Goal: Task Accomplishment & Management: Manage account settings

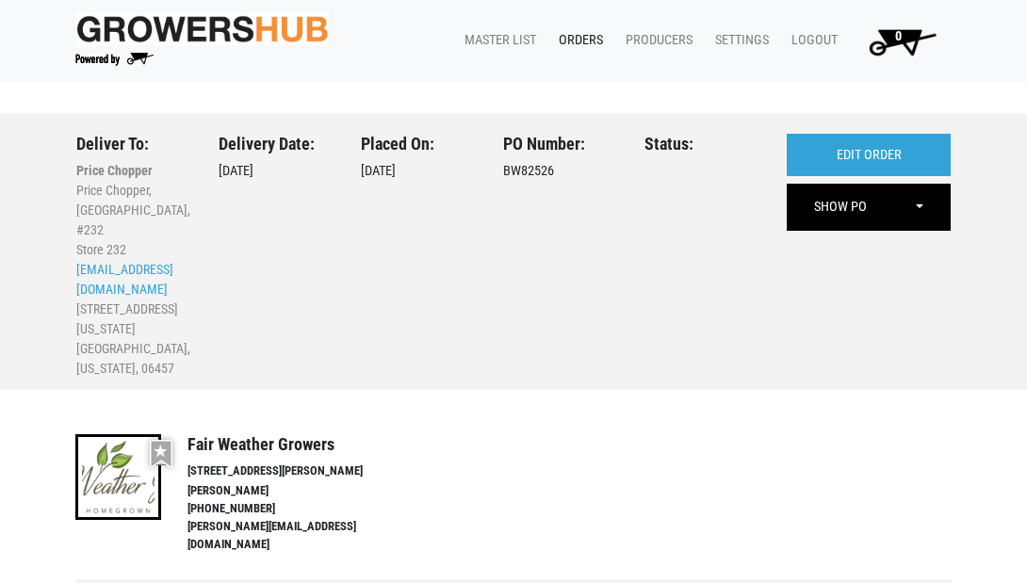
click at [577, 38] on link "Orders" at bounding box center [577, 41] width 67 height 36
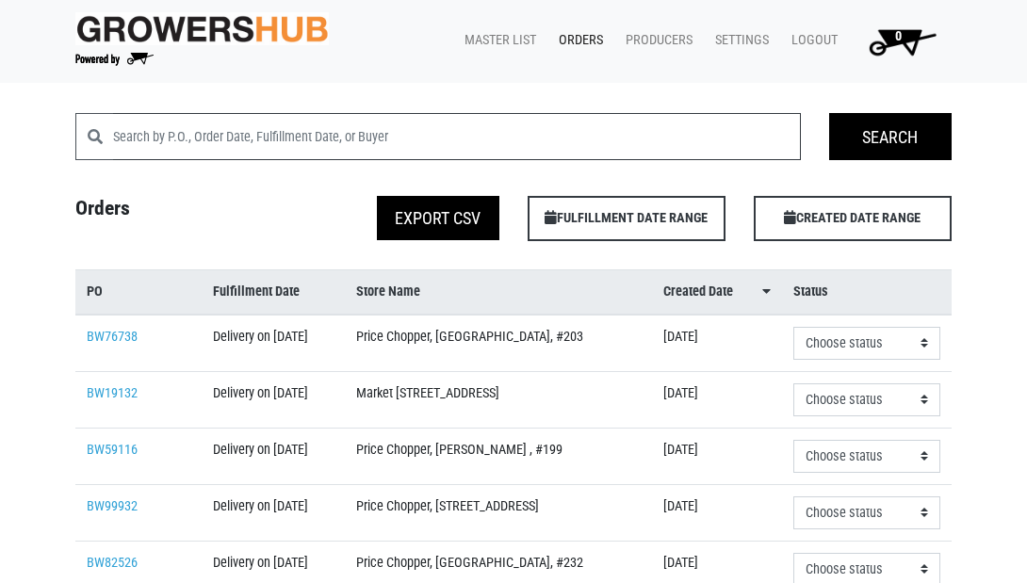
click at [192, 125] on input "search" at bounding box center [457, 136] width 688 height 47
type input "warehouse"
click input "Search" at bounding box center [0, 0] width 0 height 0
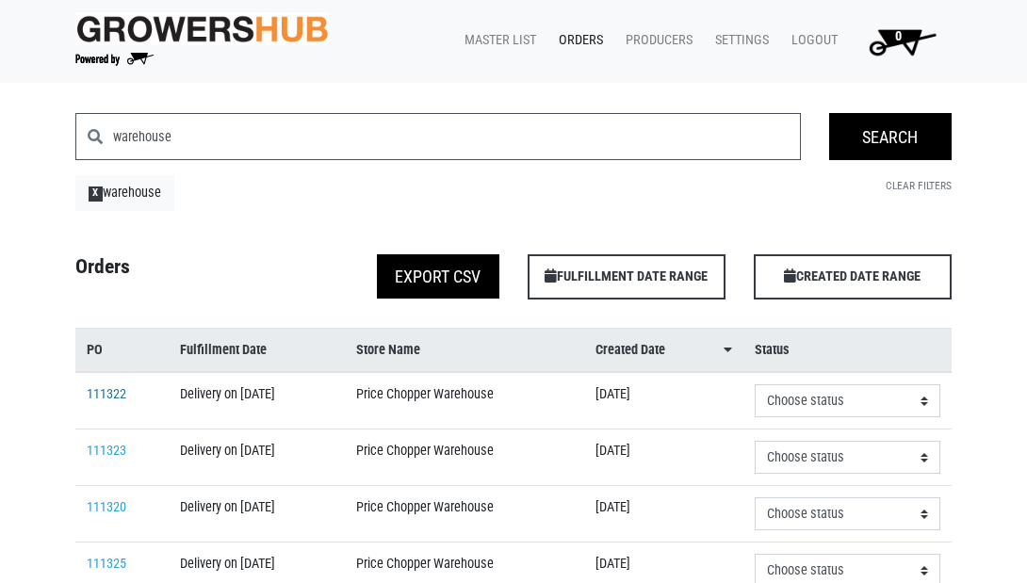
click at [103, 402] on link "111322" at bounding box center [107, 394] width 40 height 16
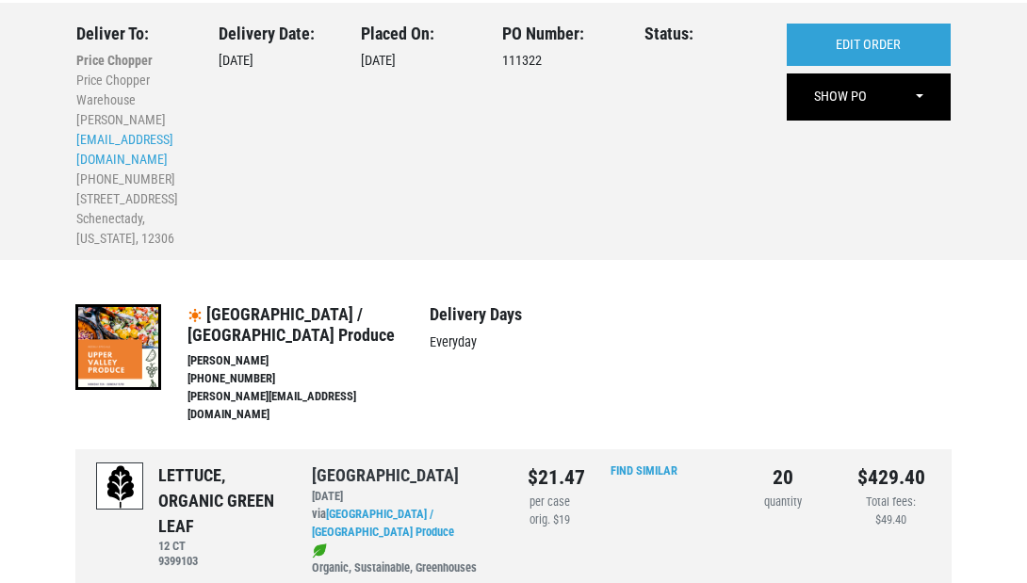
scroll to position [107, 0]
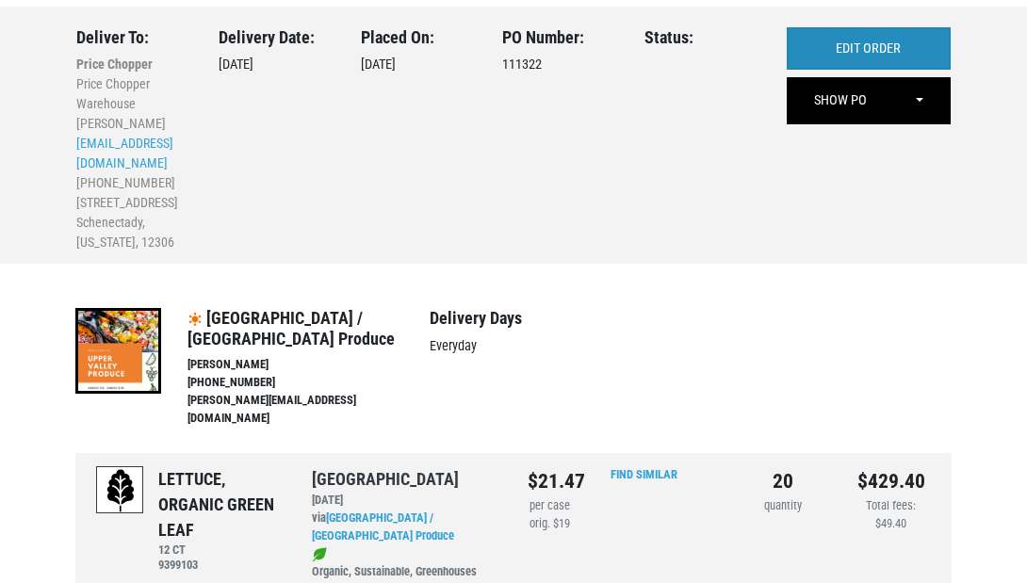
click at [842, 48] on link "EDIT ORDER" at bounding box center [869, 48] width 164 height 43
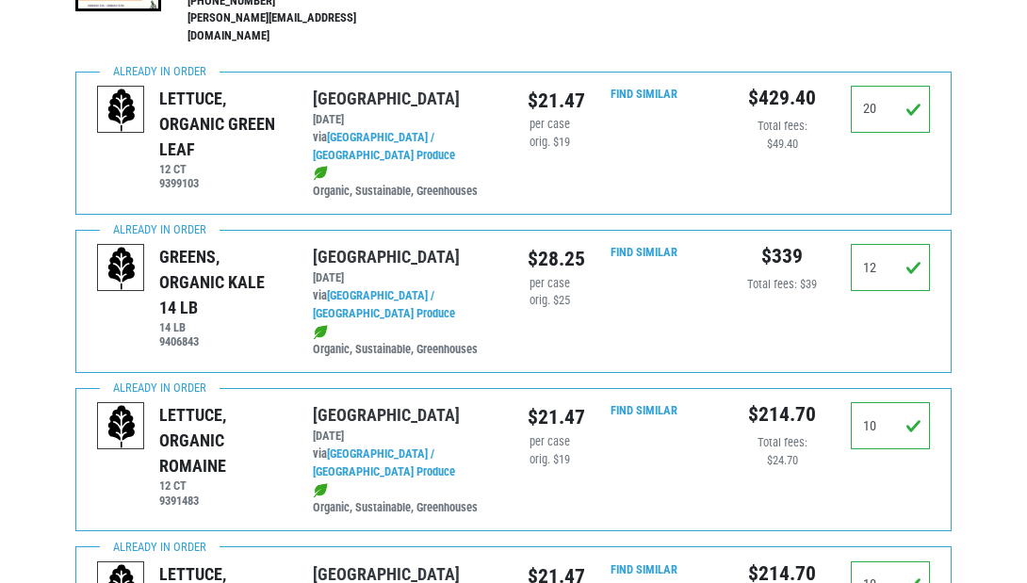
scroll to position [455, 0]
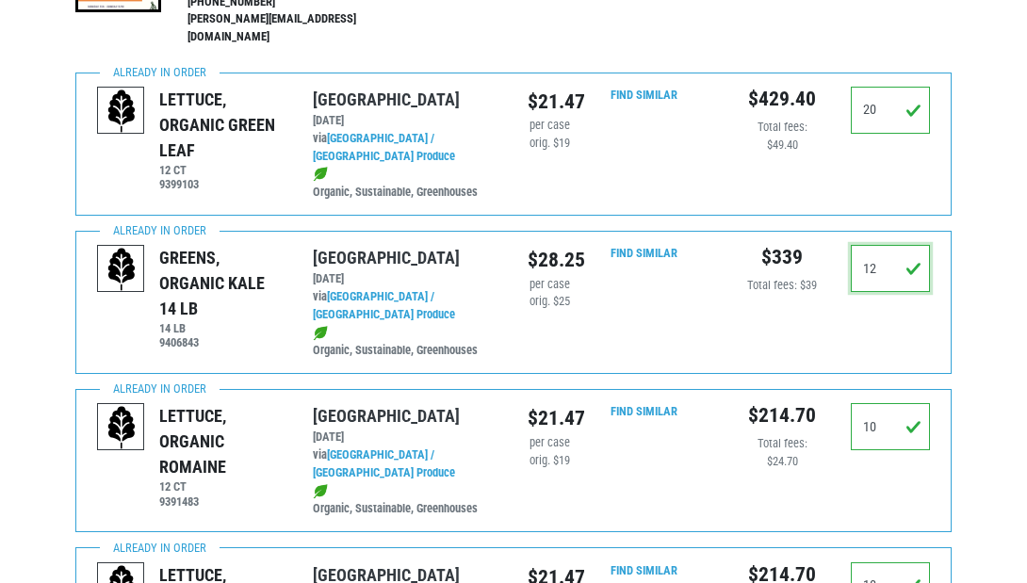
click at [896, 245] on input "12" at bounding box center [890, 268] width 79 height 47
type input "1"
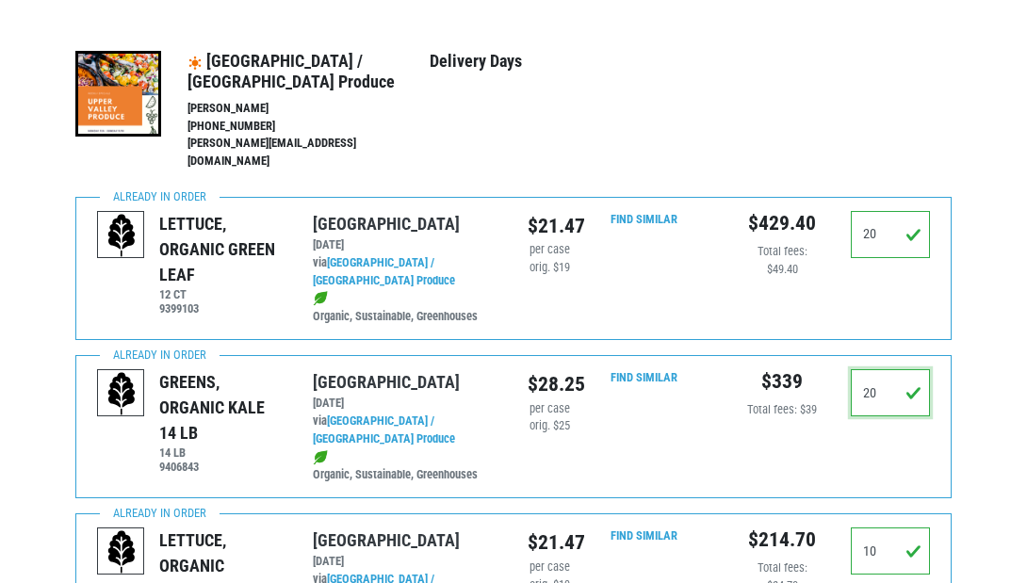
scroll to position [327, 0]
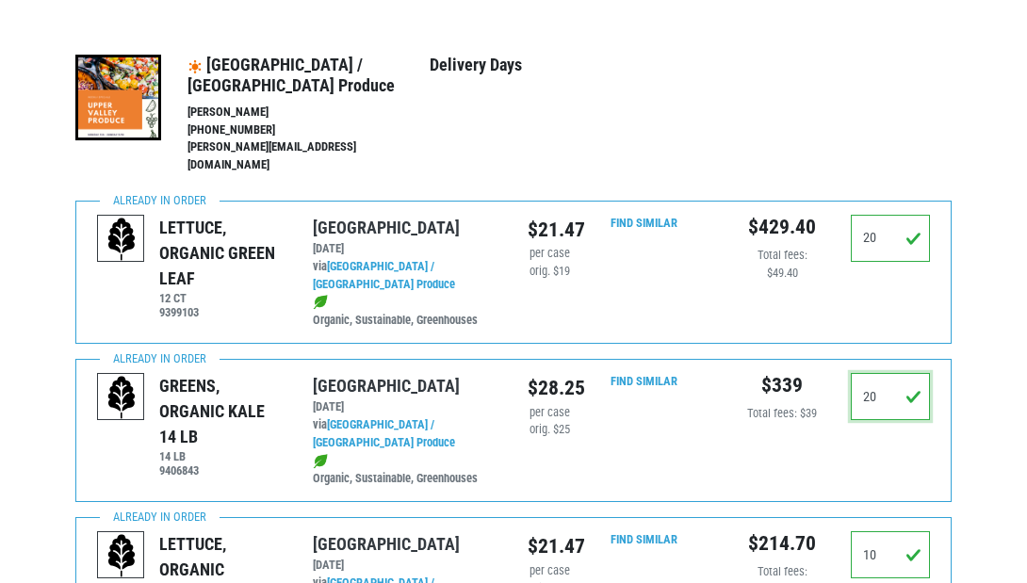
click at [894, 373] on input "20" at bounding box center [890, 396] width 79 height 47
type input "20"
click at [708, 382] on div "Find Similar" at bounding box center [656, 430] width 143 height 114
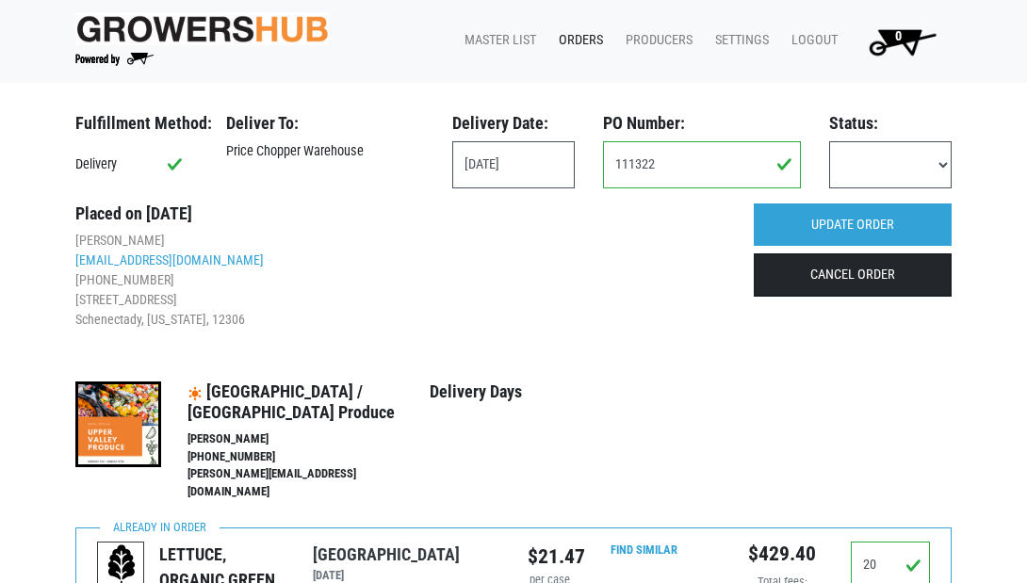
scroll to position [0, 0]
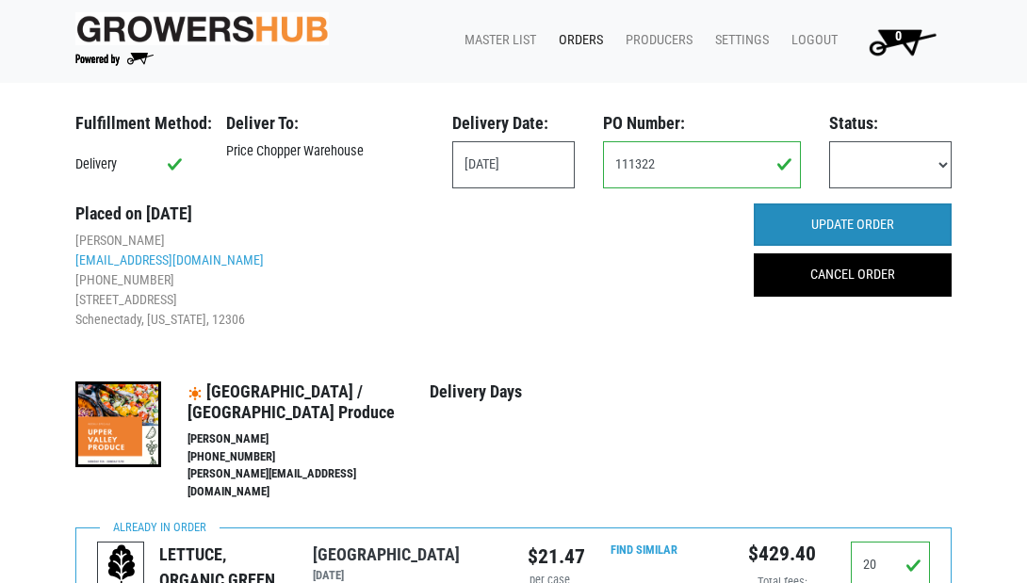
click at [859, 225] on input "UPDATE ORDER" at bounding box center [853, 225] width 198 height 43
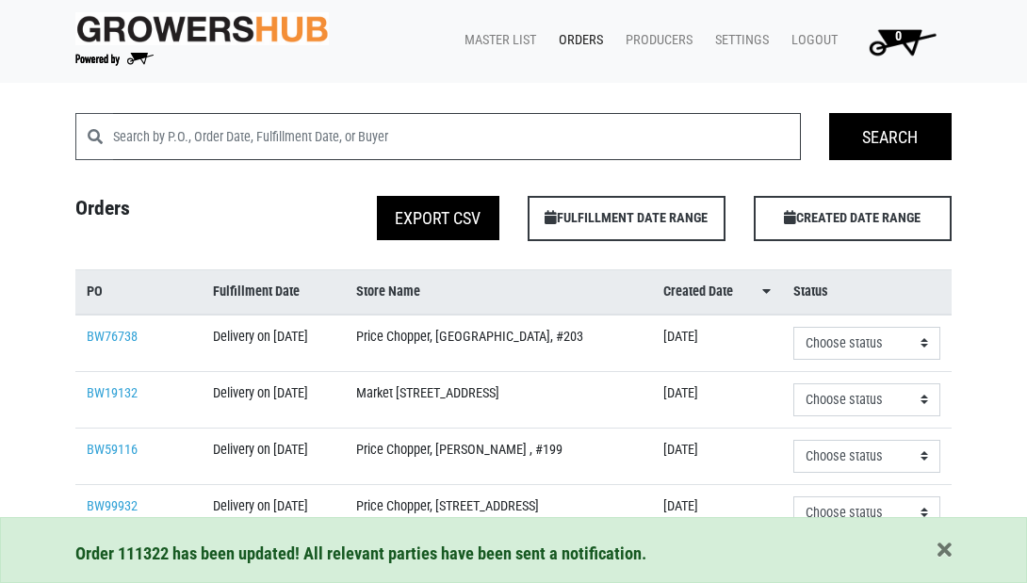
click at [154, 143] on input "search" at bounding box center [457, 136] width 688 height 47
type input "ware"
